Goal: Task Accomplishment & Management: Manage account settings

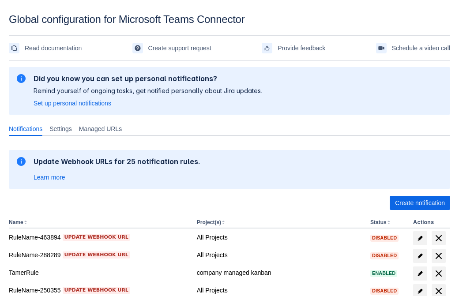
click at [419, 203] on span "Create notification" at bounding box center [420, 203] width 50 height 14
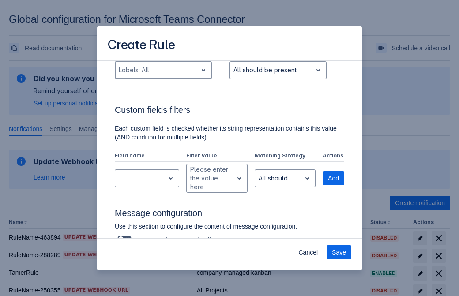
click at [163, 75] on div "Scrollable content" at bounding box center [156, 70] width 75 height 11
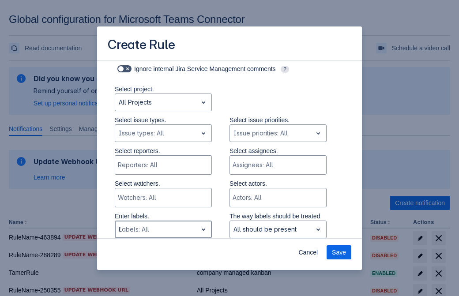
type input "652824_label"
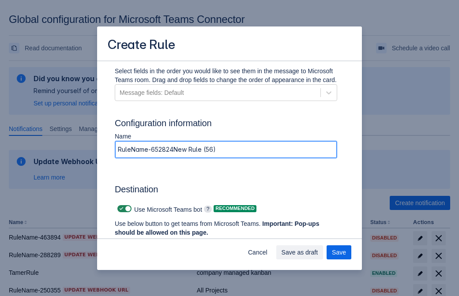
type input "RuleName-652824New Rule (56)"
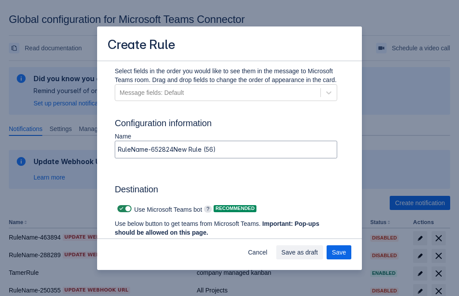
click at [120, 209] on span "Scrollable content" at bounding box center [121, 208] width 7 height 7
click at [120, 209] on input "Scrollable content" at bounding box center [120, 209] width 6 height 6
checkbox input "false"
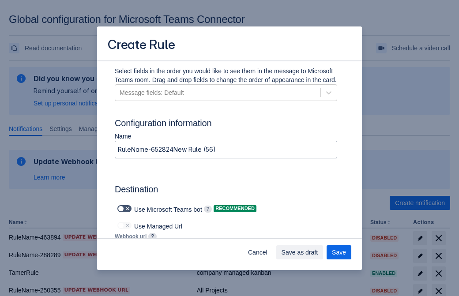
type input "https://prod-172.westeurope.logic.azure.com:443/workflows/ae977bb6ae334c9d95dfe…"
click at [339, 252] on span "Save" at bounding box center [339, 252] width 14 height 14
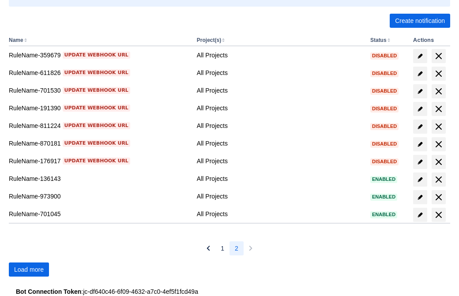
click at [29, 269] on span "Load more" at bounding box center [29, 269] width 30 height 14
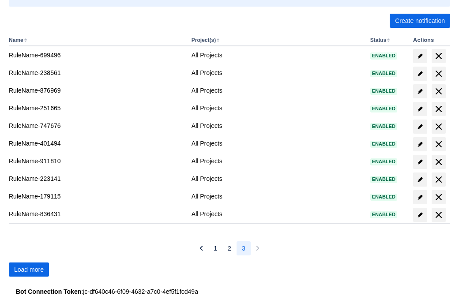
click at [29, 269] on span "Load more" at bounding box center [29, 269] width 30 height 14
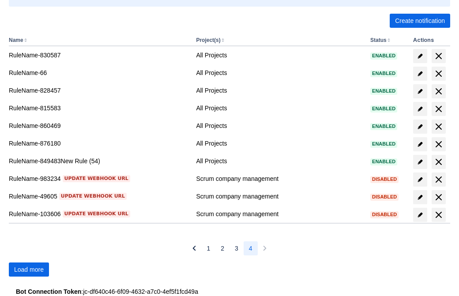
click at [29, 269] on span "Load more" at bounding box center [29, 269] width 30 height 14
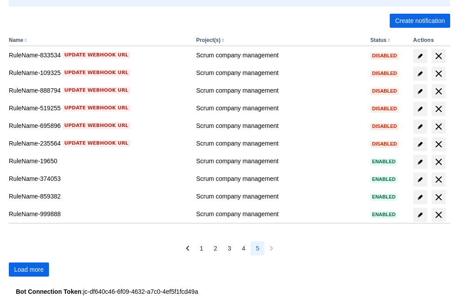
click at [29, 269] on span "Load more" at bounding box center [29, 269] width 30 height 14
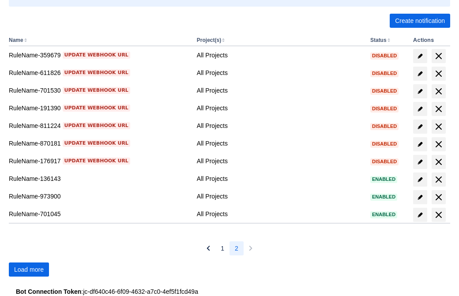
click at [29, 269] on span "Load more" at bounding box center [29, 269] width 30 height 14
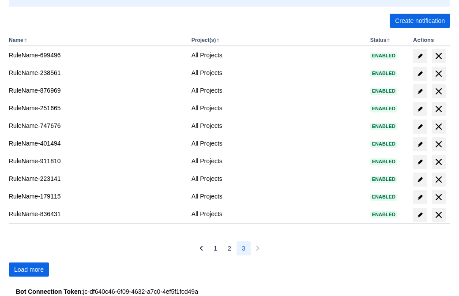
click at [29, 269] on span "Load more" at bounding box center [29, 269] width 30 height 14
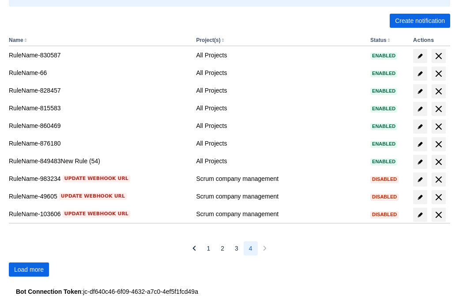
click at [29, 269] on span "Load more" at bounding box center [29, 269] width 30 height 14
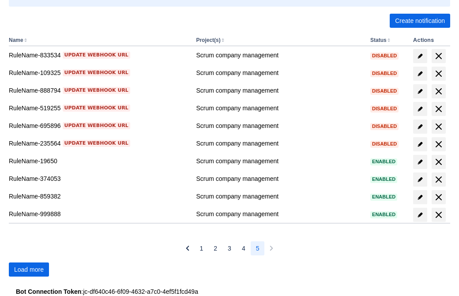
click at [29, 269] on span "Load more" at bounding box center [29, 269] width 30 height 14
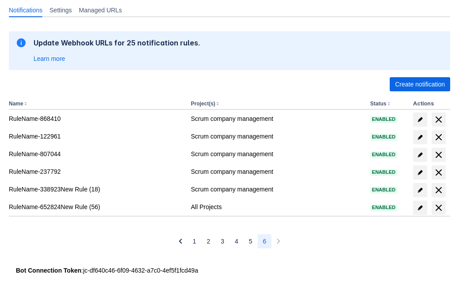
scroll to position [119, 0]
click at [438, 208] on span "delete" at bounding box center [438, 207] width 11 height 11
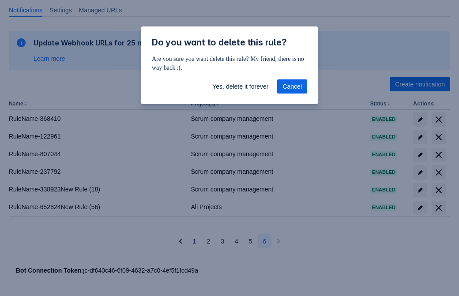
click at [240, 86] on span "Yes, delete it forever" at bounding box center [240, 86] width 56 height 14
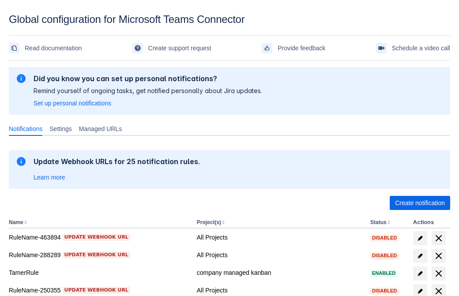
click at [419, 203] on span "Create notification" at bounding box center [420, 203] width 50 height 14
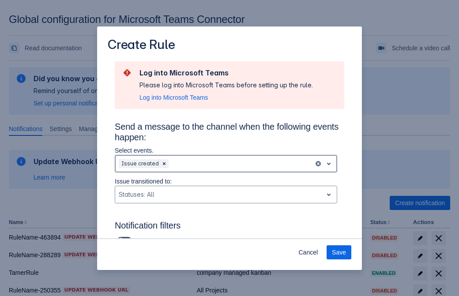
click at [226, 164] on div "Scrollable content" at bounding box center [240, 163] width 140 height 11
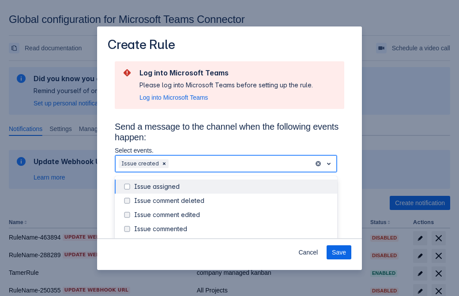
click at [233, 239] on div "Issue created" at bounding box center [233, 243] width 198 height 9
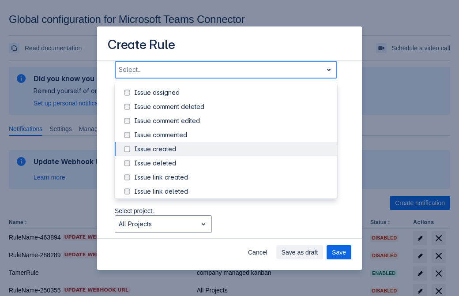
click at [233, 229] on div "Issue updated" at bounding box center [233, 233] width 198 height 9
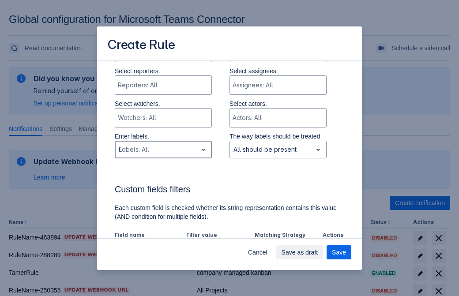
type input "63458_label"
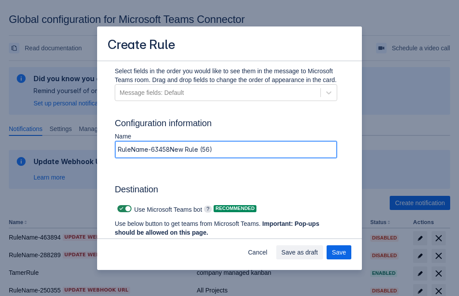
type input "RuleName-63458New Rule (56)"
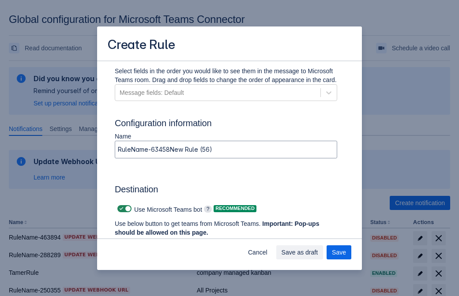
click at [120, 209] on span "Scrollable content" at bounding box center [121, 208] width 7 height 7
click at [120, 209] on input "Scrollable content" at bounding box center [120, 209] width 6 height 6
checkbox input "false"
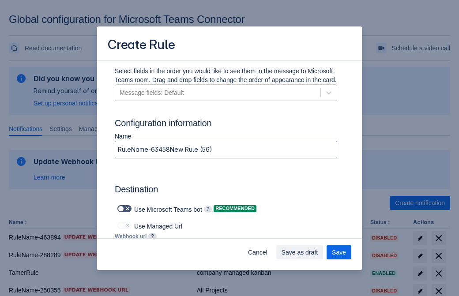
type input "https://prod-112.westeurope.logic.azure.com:443/workflows/bae959254738451b85002…"
click at [318, 252] on span "Save as draft" at bounding box center [299, 252] width 37 height 14
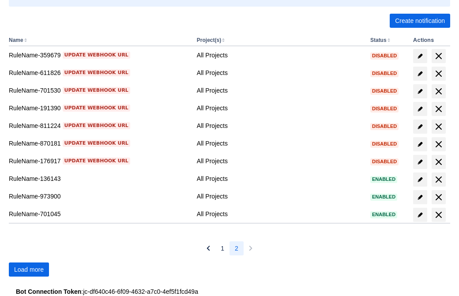
click at [29, 269] on span "Load more" at bounding box center [29, 269] width 30 height 14
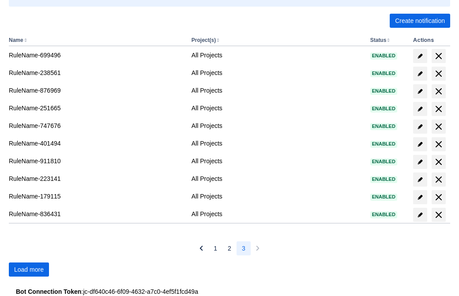
click at [29, 269] on span "Load more" at bounding box center [29, 269] width 30 height 14
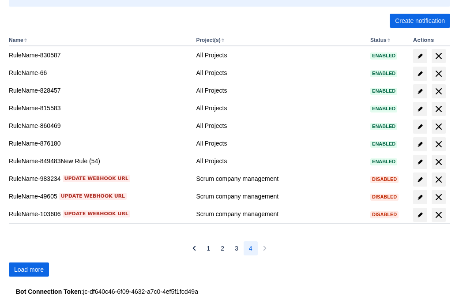
click at [29, 269] on span "Load more" at bounding box center [29, 269] width 30 height 14
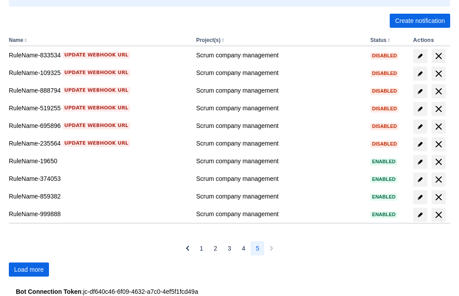
click at [29, 269] on span "Load more" at bounding box center [29, 269] width 30 height 14
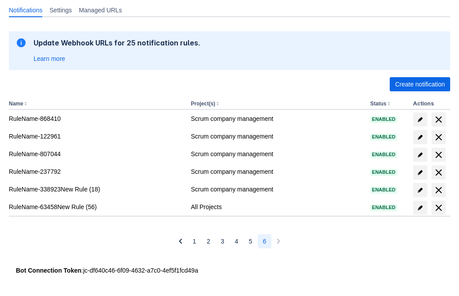
scroll to position [119, 0]
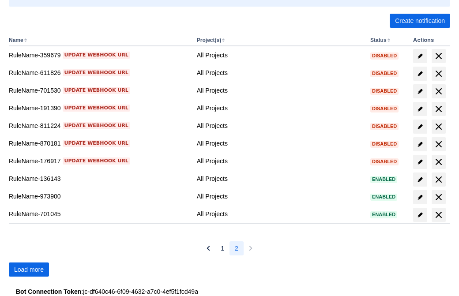
click at [29, 269] on span "Load more" at bounding box center [29, 269] width 30 height 14
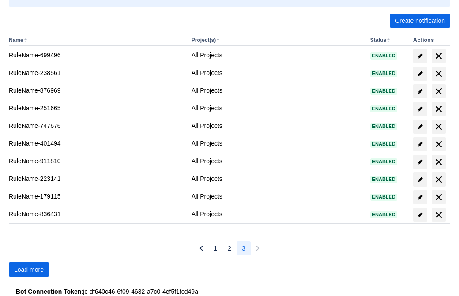
click at [29, 269] on span "Load more" at bounding box center [29, 269] width 30 height 14
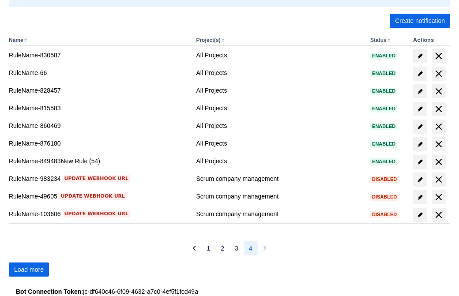
click at [29, 269] on span "Load more" at bounding box center [29, 269] width 30 height 14
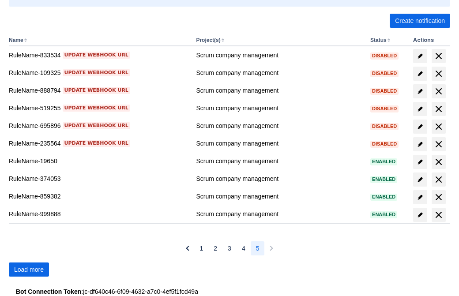
click at [29, 269] on span "Load more" at bounding box center [29, 269] width 30 height 14
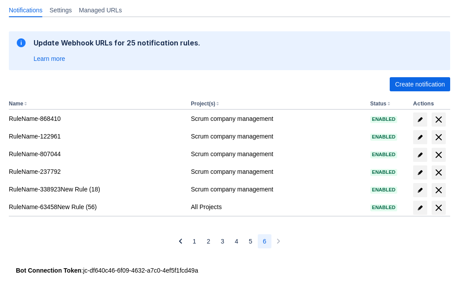
click at [438, 208] on span "delete" at bounding box center [438, 207] width 11 height 11
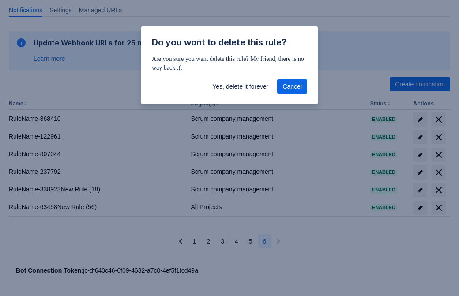
click at [240, 86] on span "Yes, delete it forever" at bounding box center [240, 86] width 56 height 14
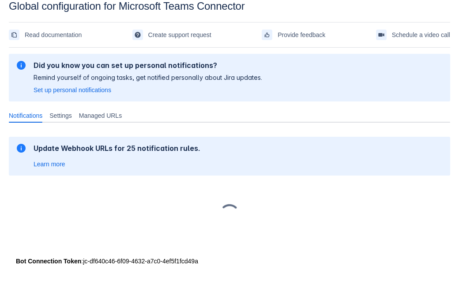
scroll to position [13, 0]
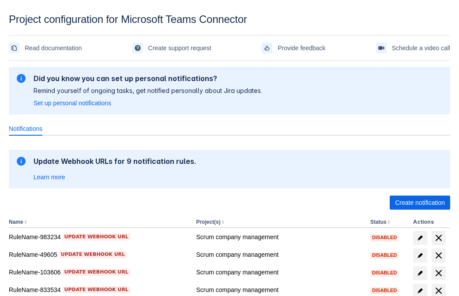
click at [419, 203] on span "Create notification" at bounding box center [420, 203] width 50 height 14
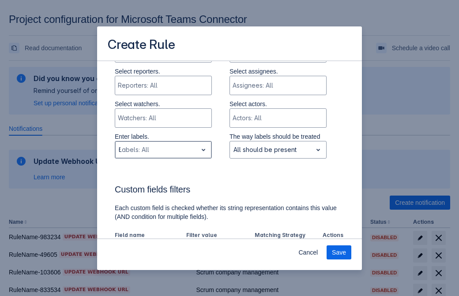
type input "691330_label"
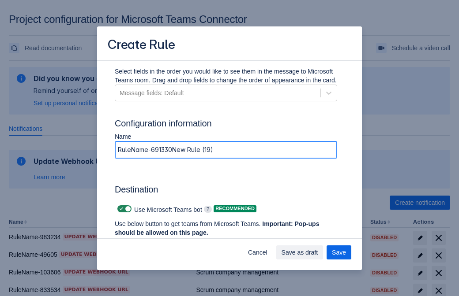
type input "RuleName-691330New Rule (19)"
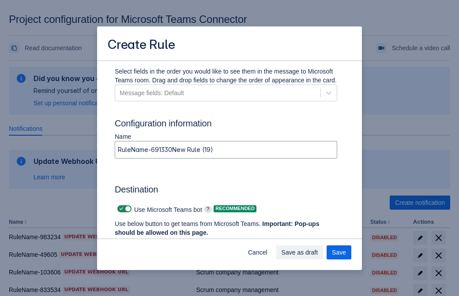
click at [120, 209] on span at bounding box center [121, 208] width 7 height 7
click at [120, 209] on input "checkbox" at bounding box center [120, 209] width 6 height 6
checkbox input "false"
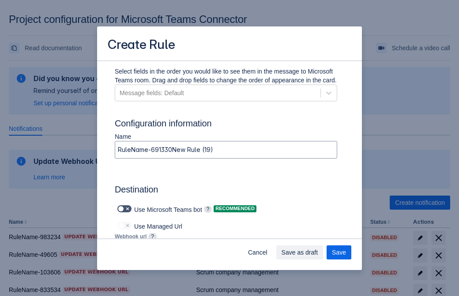
type input "https://prod-103.westeurope.logic.azure.com:443/workflows/562279af401f414e8dae6…"
click at [339, 253] on span "Save" at bounding box center [339, 253] width 14 height 14
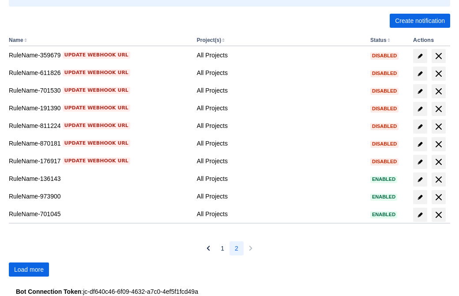
click at [29, 269] on span "Load more" at bounding box center [29, 269] width 30 height 14
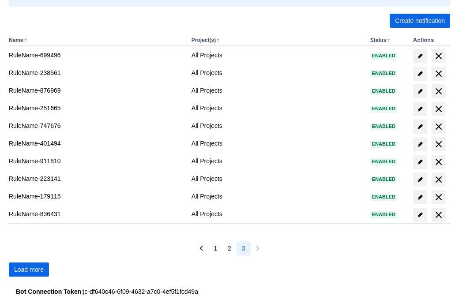
click at [29, 269] on span "Load more" at bounding box center [29, 269] width 30 height 14
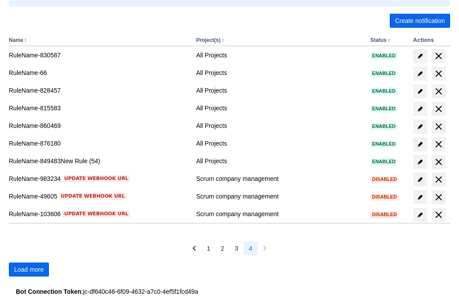
click at [29, 269] on span "Load more" at bounding box center [29, 269] width 30 height 14
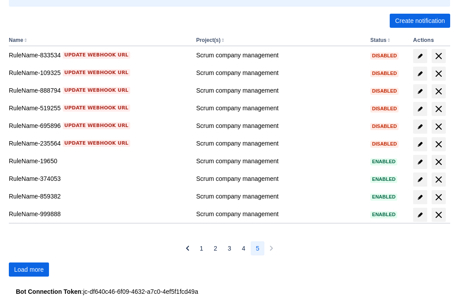
click at [29, 269] on span "Load more" at bounding box center [29, 269] width 30 height 14
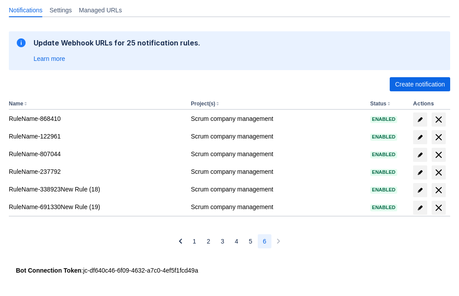
click at [438, 208] on span "delete" at bounding box center [438, 207] width 11 height 11
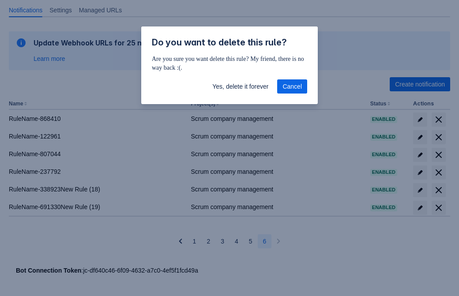
click at [240, 86] on span "Yes, delete it forever" at bounding box center [240, 86] width 56 height 14
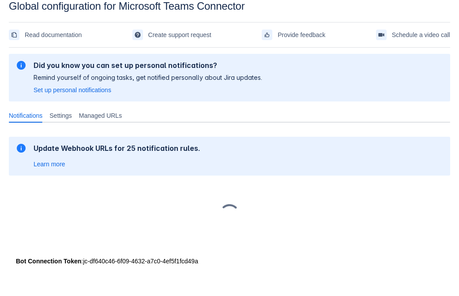
scroll to position [13, 0]
